Goal: Transaction & Acquisition: Purchase product/service

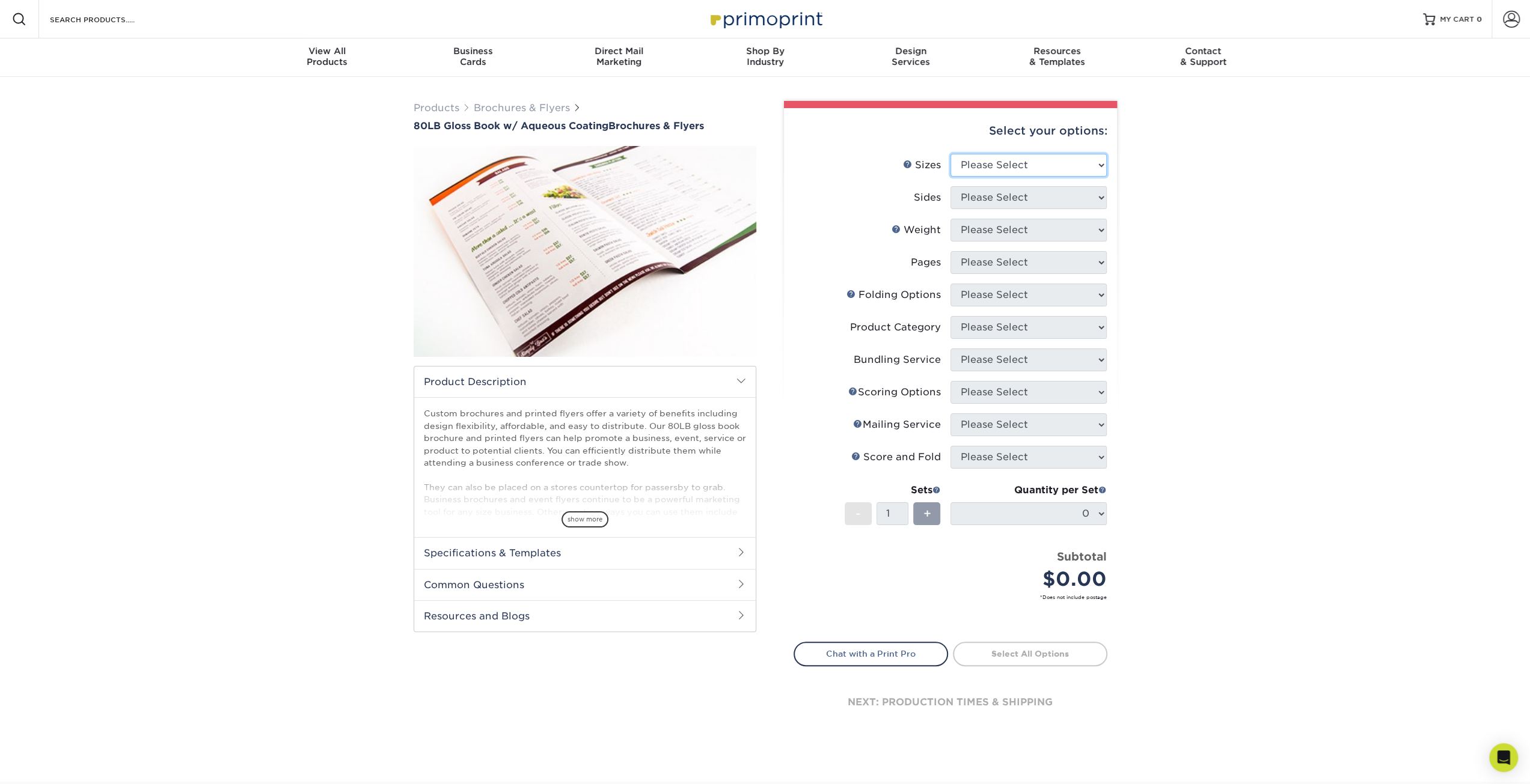
click at [1020, 164] on select "Please Select 3.67" x 8.5" 3.67" x 8.5" 4" x 6" 4" x 8.5" 4" x 9" 4" x 11" 4" x…" at bounding box center [1028, 165] width 156 height 22
select select "8.50x11.00"
click at [950, 154] on select "Please Select 3.67" x 8.5" 3.67" x 8.5" 4" x 6" 4" x 8.5" 4" x 9" 4" x 11" 4" x…" at bounding box center [1028, 165] width 156 height 22
click at [1022, 204] on select "Please Select Print Both Sides Print Front Only" at bounding box center [1028, 197] width 156 height 22
select select "32d3c223-f82c-492b-b915-ba065a00862f"
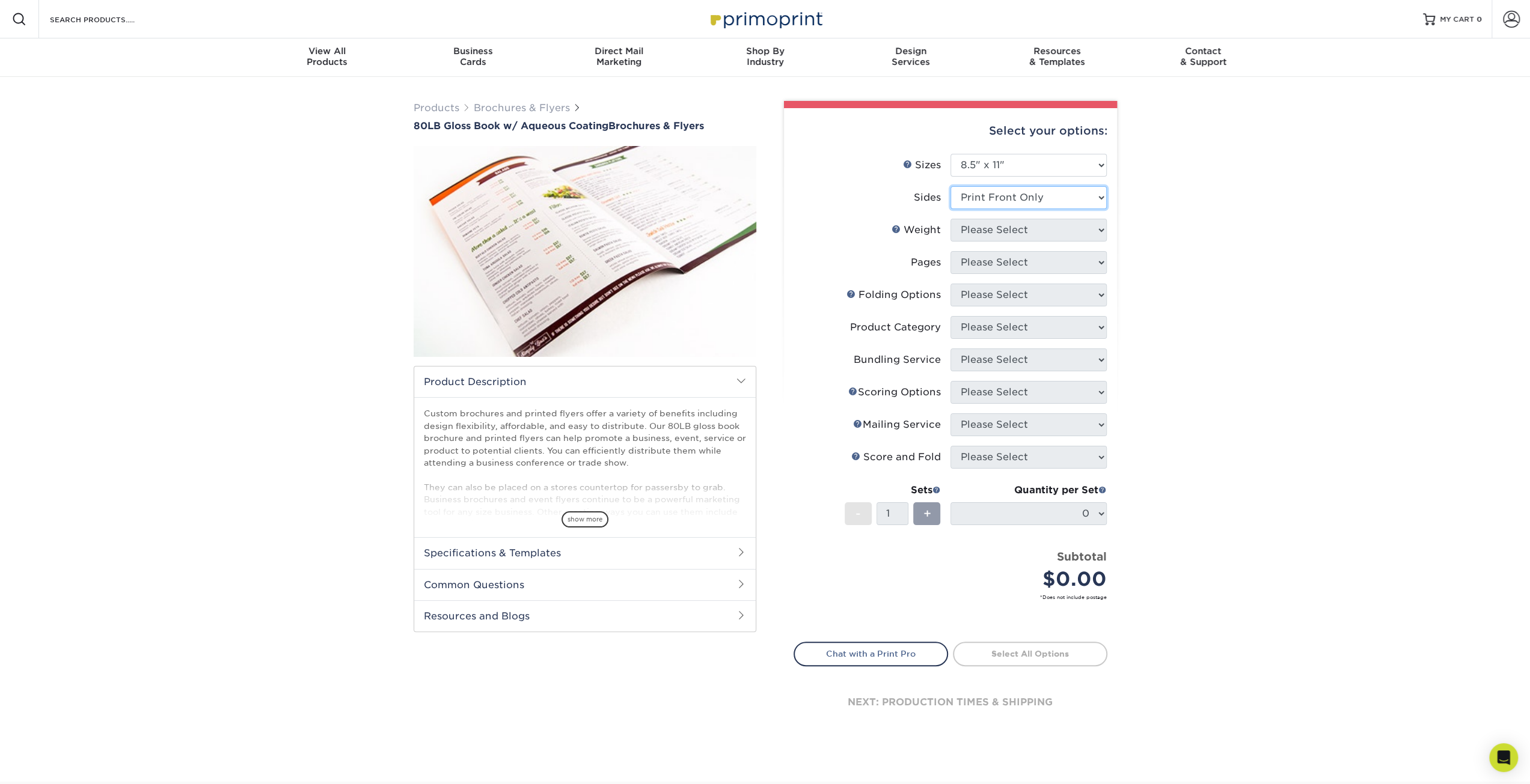
click at [950, 187] on select "Please Select Print Both Sides Print Front Only" at bounding box center [1028, 197] width 156 height 22
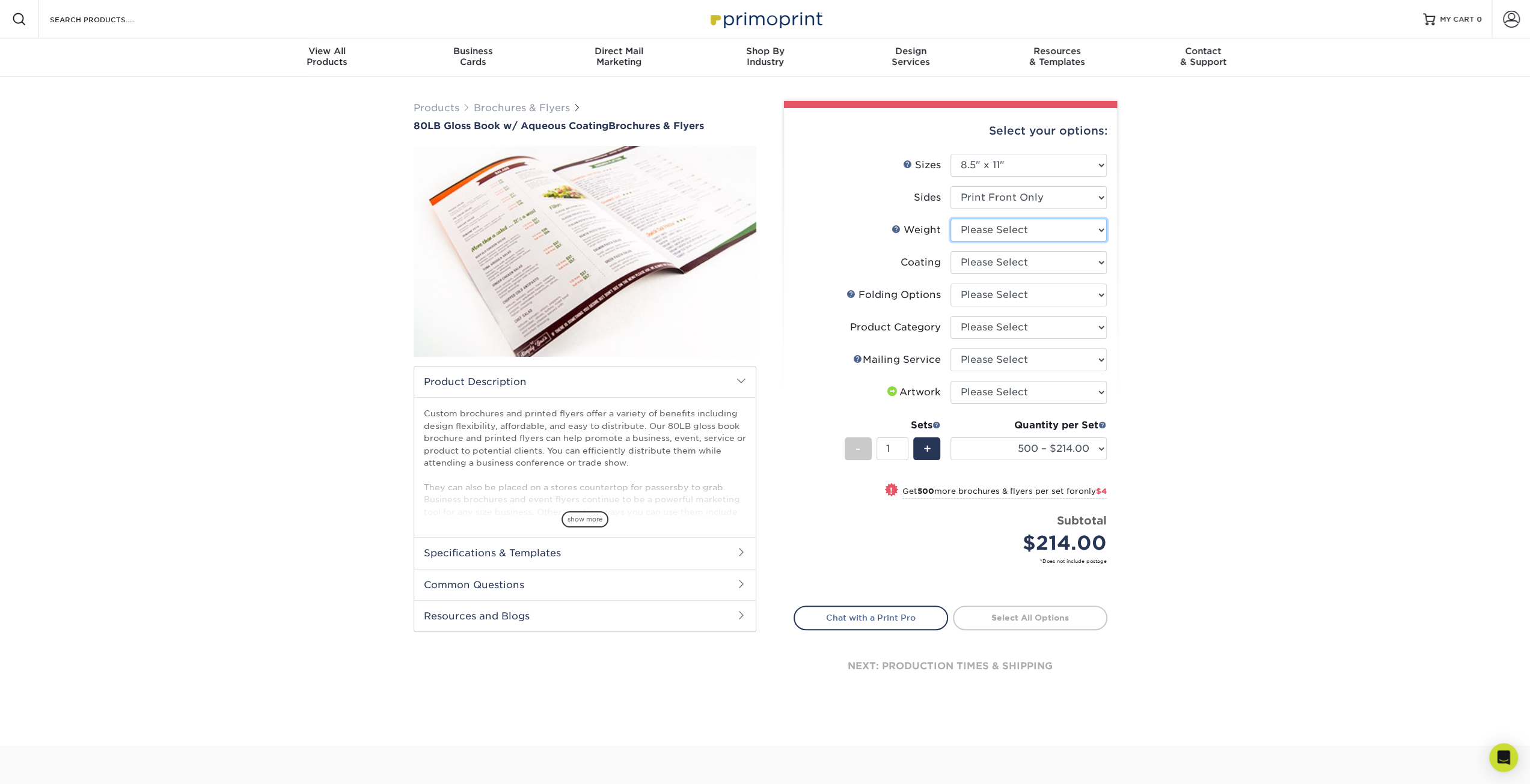
click at [1027, 233] on select "Please Select 80LB" at bounding box center [1028, 230] width 156 height 22
select select "80LB"
click at [950, 219] on select "Please Select 80LB" at bounding box center [1028, 230] width 156 height 22
click at [1068, 268] on select at bounding box center [1028, 262] width 156 height 22
select select "d41dab50-ff65-4f4f-bb17-2afe4d36ae33"
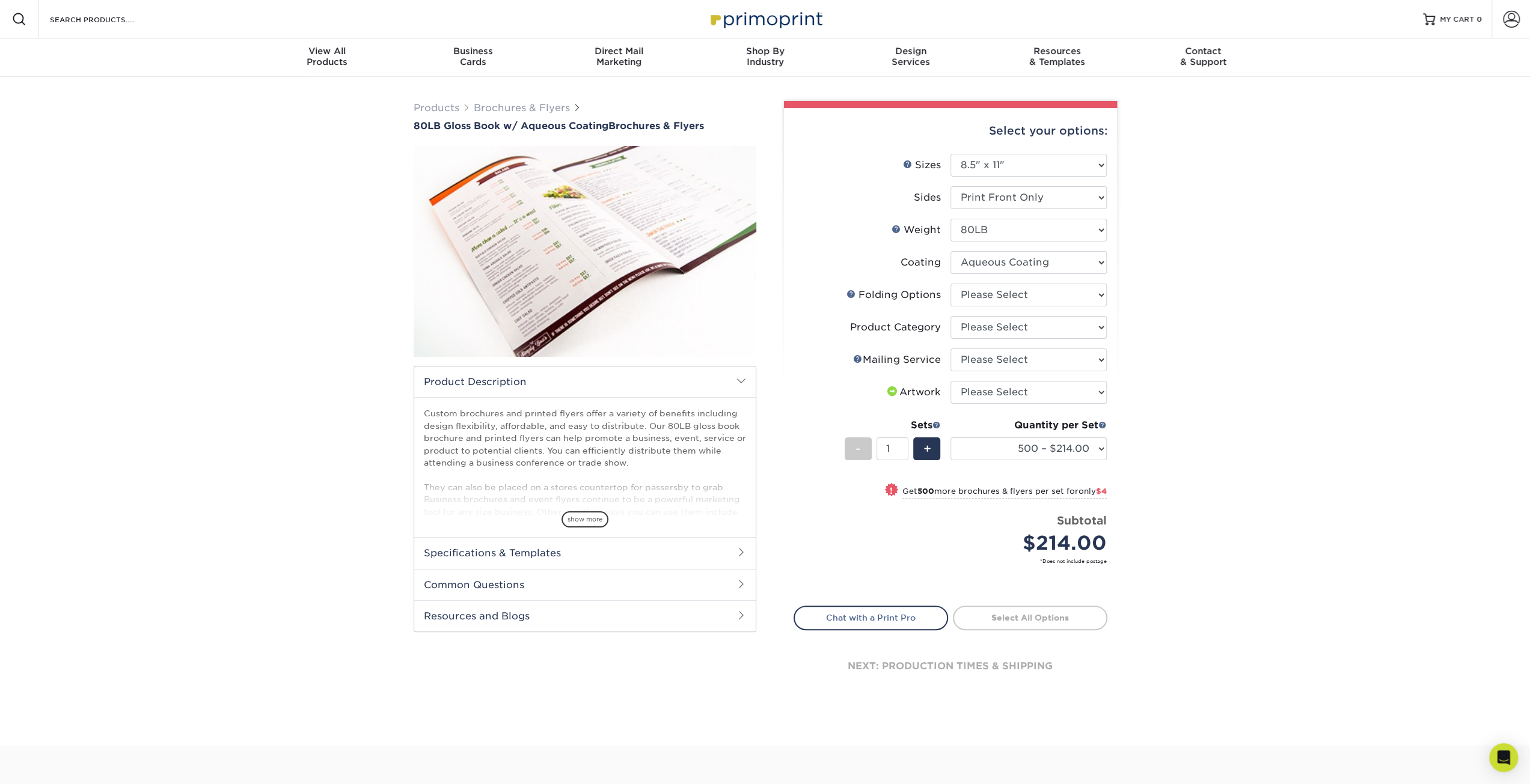
click at [950, 251] on select at bounding box center [1028, 262] width 156 height 22
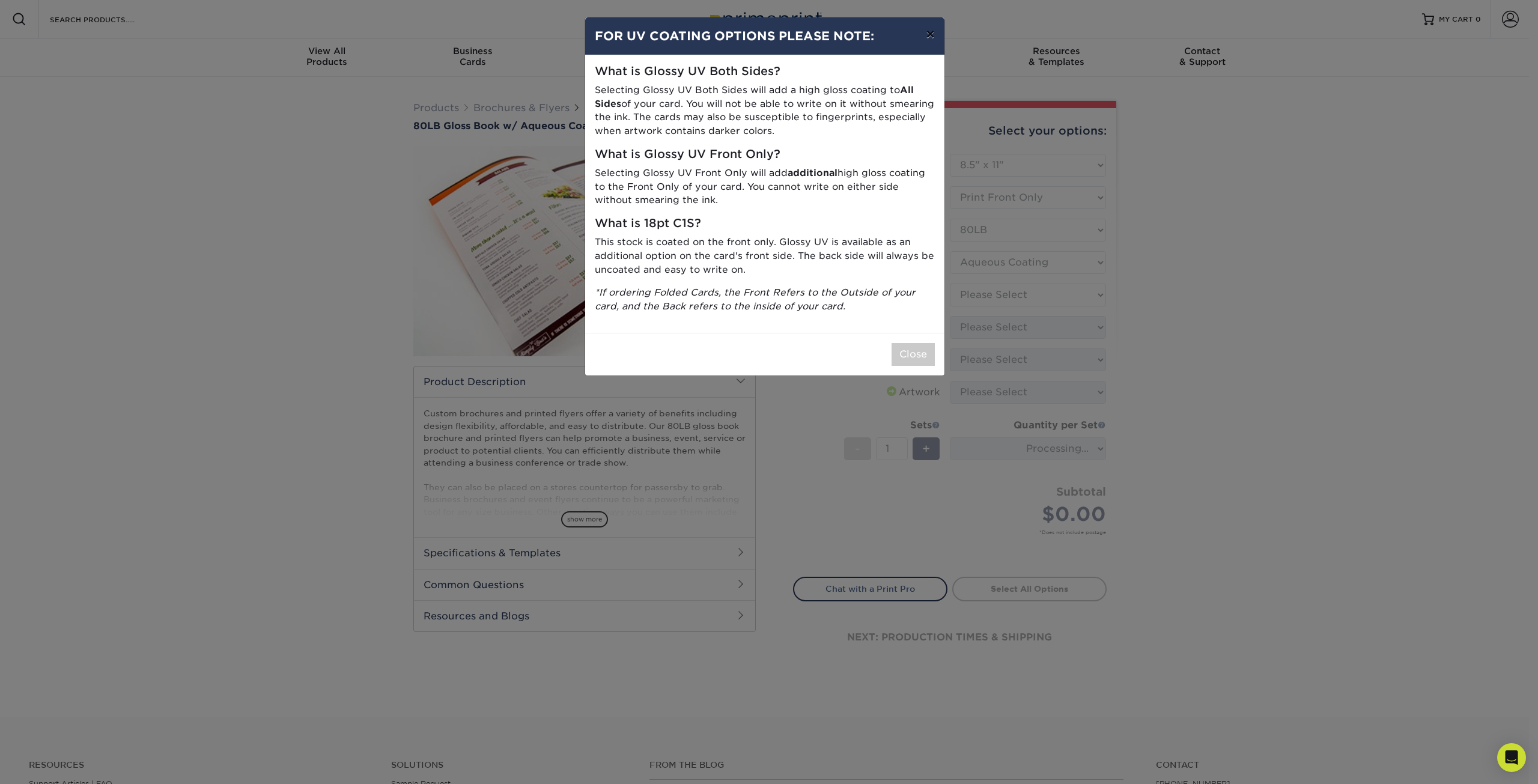
click at [934, 36] on button "×" at bounding box center [930, 34] width 28 height 33
click at [934, 36] on div "Resources Menu Search Products Account SIGN IN CREATE AN ACCOUNT forgot passwor…" at bounding box center [760, 19] width 1520 height 39
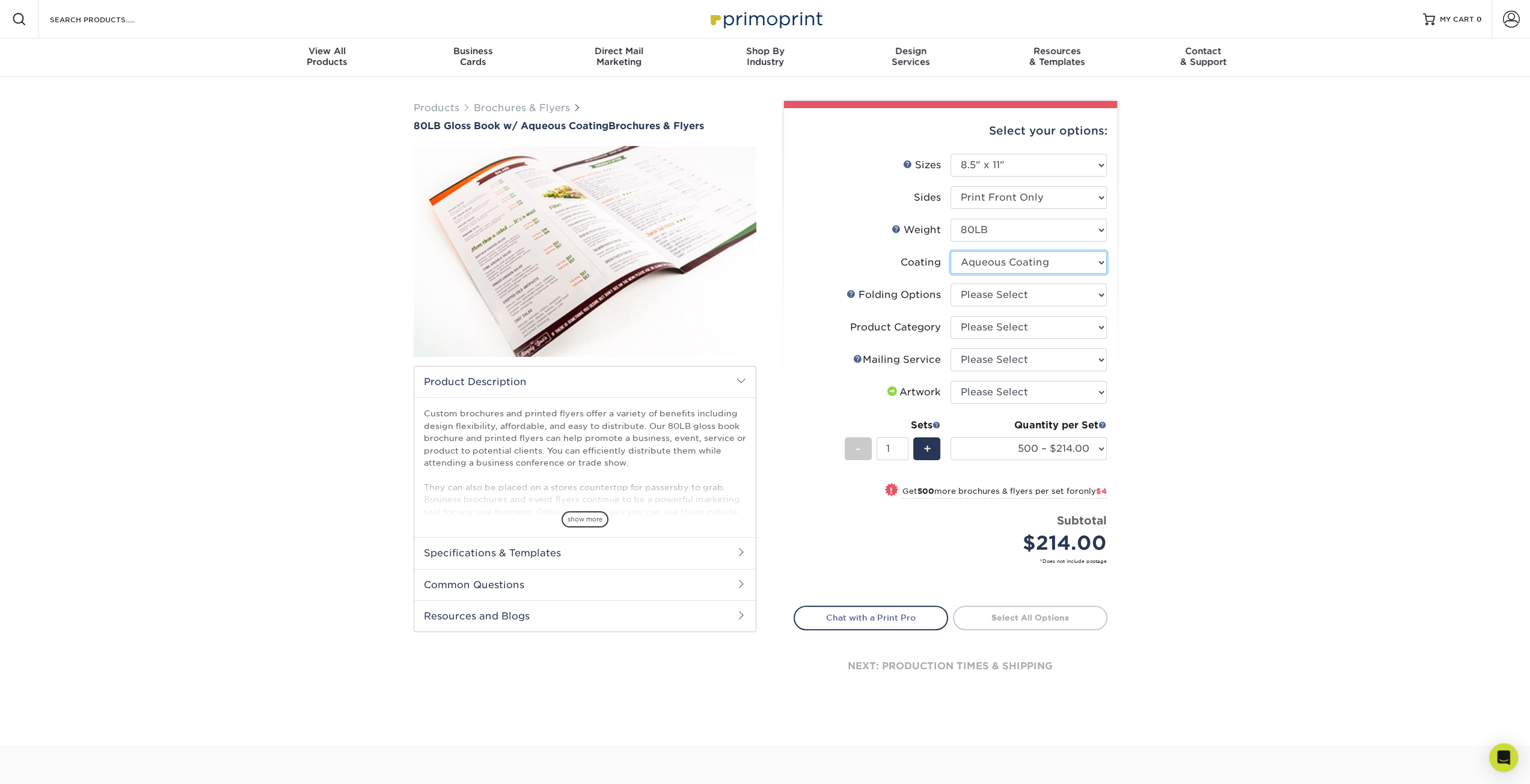
click at [1070, 254] on select at bounding box center [1028, 262] width 156 height 22
click at [950, 251] on select at bounding box center [1028, 262] width 156 height 22
click at [1049, 293] on select "Please Select FLAT - No Folding Accordion Fold Half-Fold (Vertical) Half-Fold (…" at bounding box center [1028, 294] width 156 height 22
select select "9b1d5825-34d1-4721-9874-ed79abb003d7"
click at [950, 283] on select "Please Select FLAT - No Folding Accordion Fold Half-Fold (Vertical) Half-Fold (…" at bounding box center [1028, 294] width 156 height 22
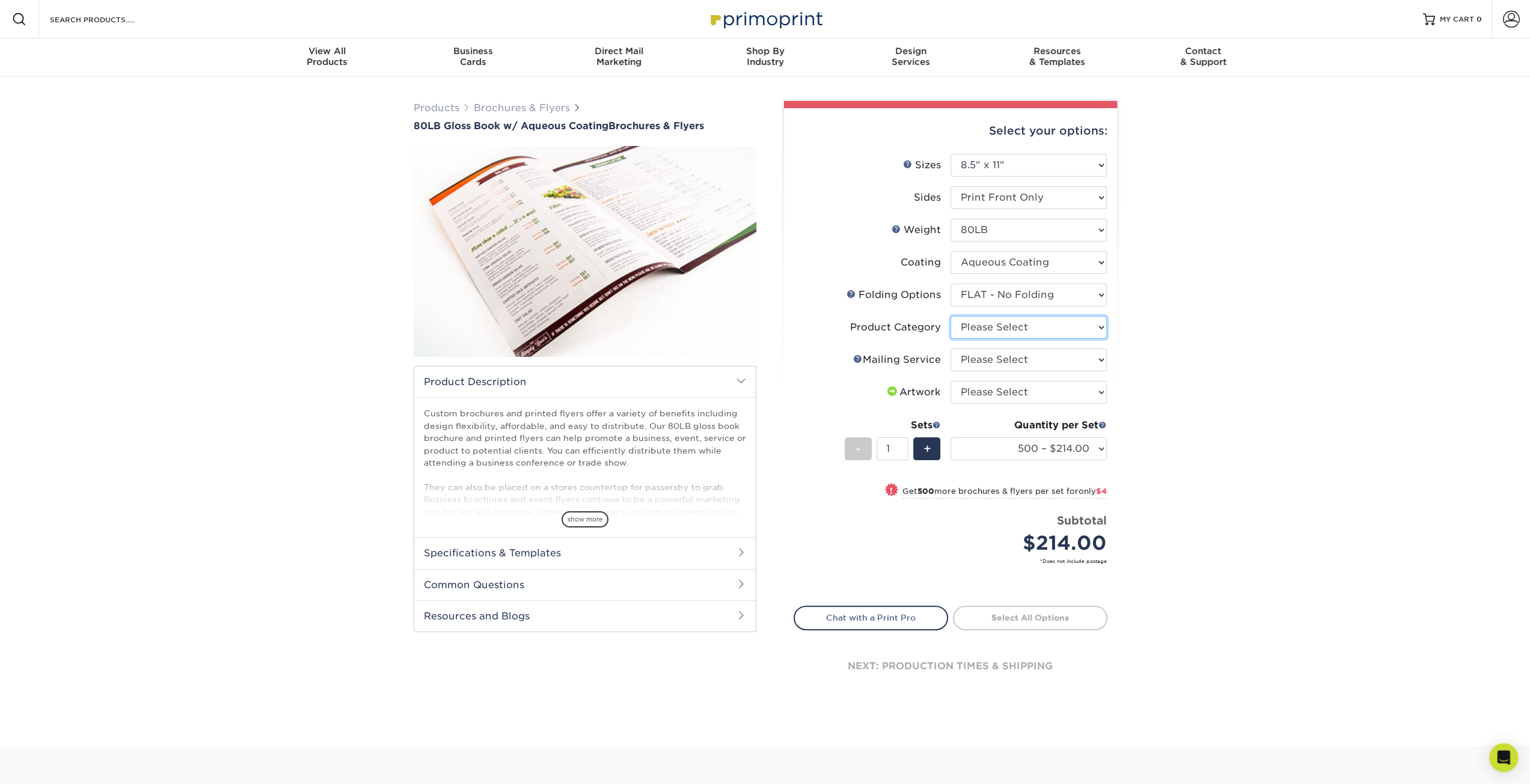
click at [1033, 329] on select "Please Select Flyers and Brochures" at bounding box center [1028, 327] width 156 height 22
select select "1a668080-6b7c-4174-b399-2c3833b27ef4"
click at [950, 316] on select "Please Select Flyers and Brochures" at bounding box center [1028, 327] width 156 height 22
click at [1026, 357] on select "Please Select No Direct Mailing Service No, I will mail/stamp/imprint Direct Ma…" at bounding box center [1028, 359] width 156 height 22
select select "3e5e9bdd-d78a-4c28-a41d-fe1407925ca6"
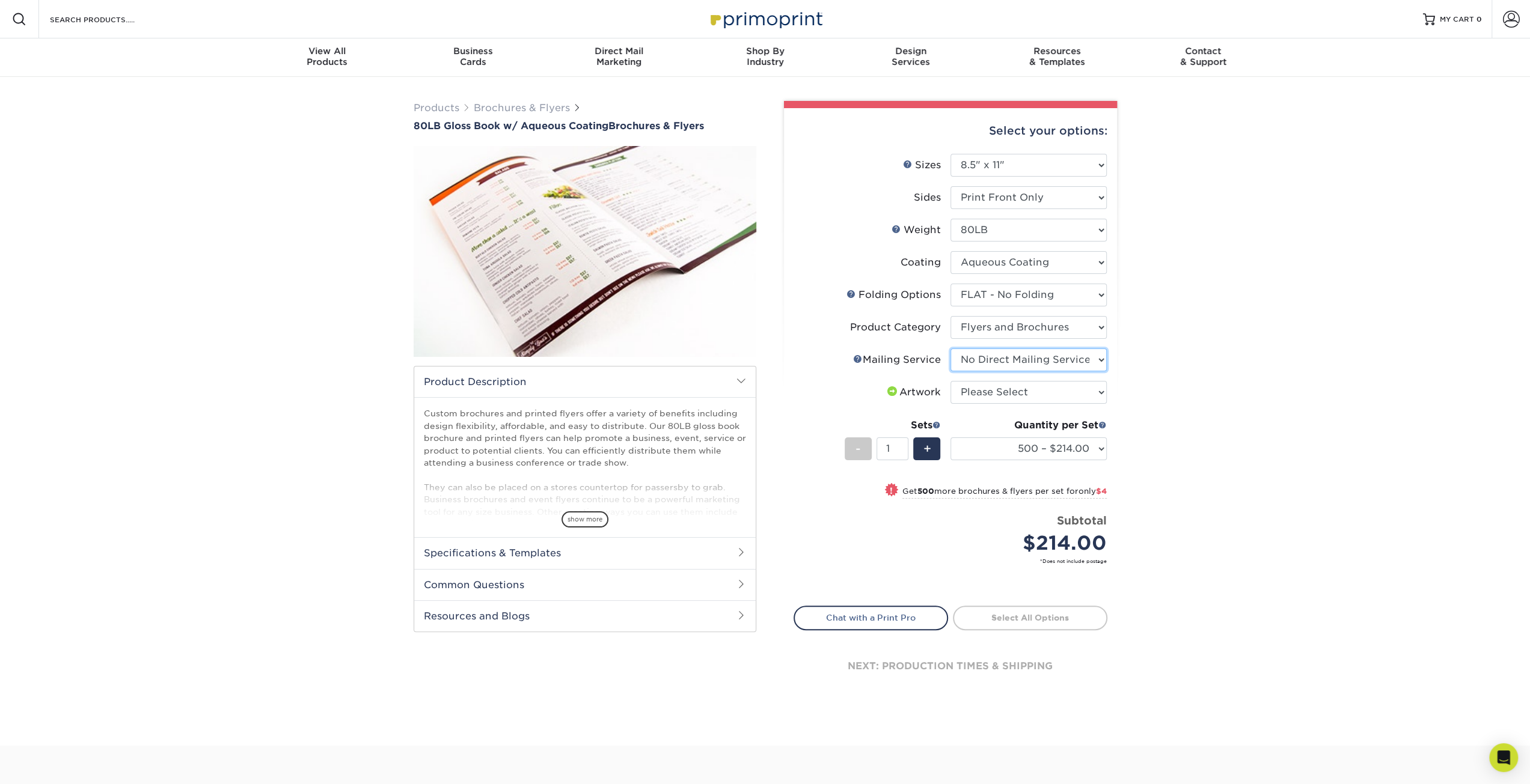
click at [950, 348] on select "Please Select No Direct Mailing Service No, I will mail/stamp/imprint Direct Ma…" at bounding box center [1028, 359] width 156 height 22
click at [1027, 386] on select "Please Select I will upload files I need a design - $175" at bounding box center [1028, 392] width 156 height 22
select select "upload"
click at [950, 381] on select "Please Select I will upload files I need a design - $175" at bounding box center [1028, 392] width 156 height 22
click at [1068, 447] on select "500 – $214.00 1000 – $218.00 2000 – $283.00 2500 – $354.00 3000 – $456.00 4000 …" at bounding box center [1028, 448] width 156 height 22
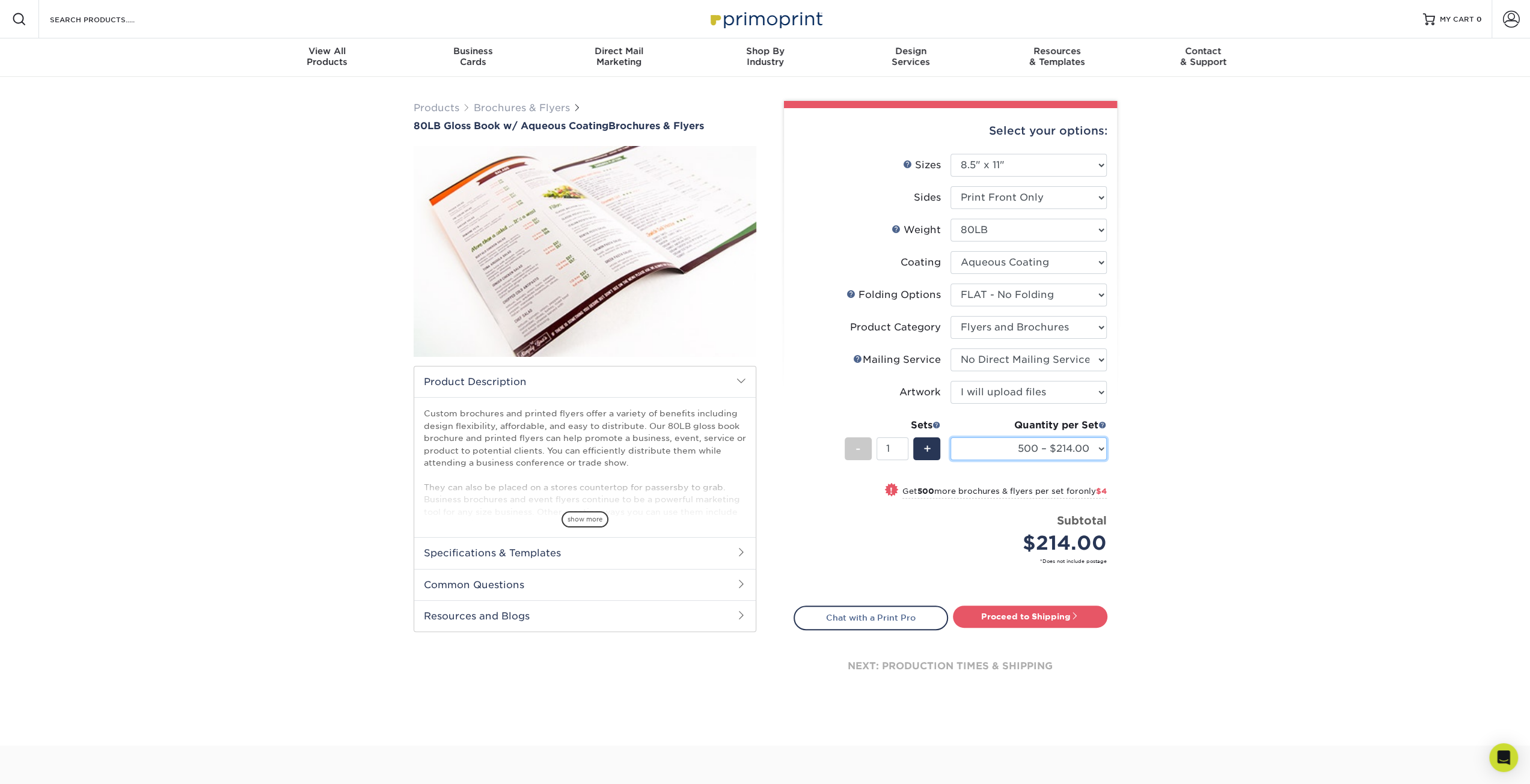
select select "1000 – $218.00"
click at [950, 437] on select "500 – $214.00 1000 – $218.00 2000 – $283.00 2500 – $354.00 3000 – $456.00 4000 …" at bounding box center [1028, 448] width 156 height 22
